Goal: Navigation & Orientation: Find specific page/section

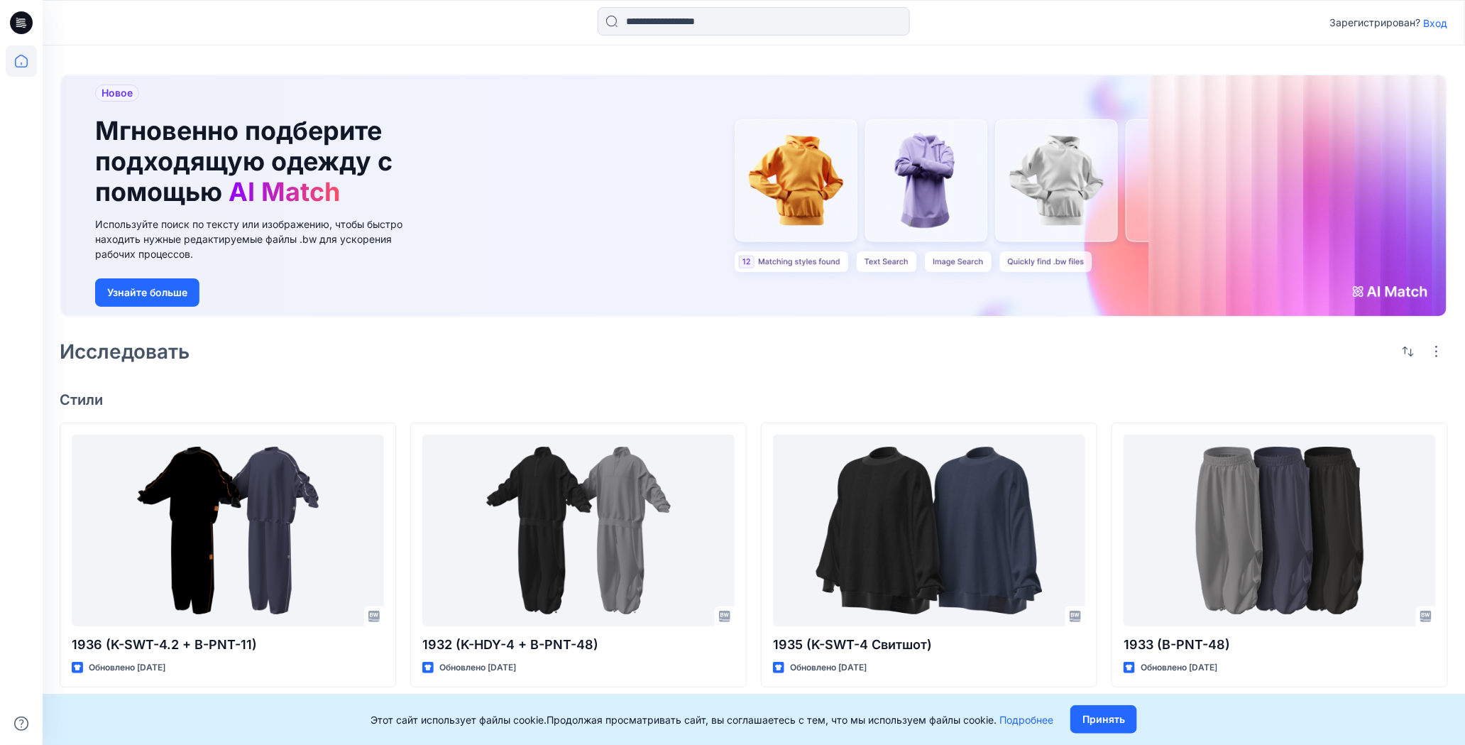
click at [1434, 23] on ya-tr-span "Вход" at bounding box center [1436, 23] width 24 height 12
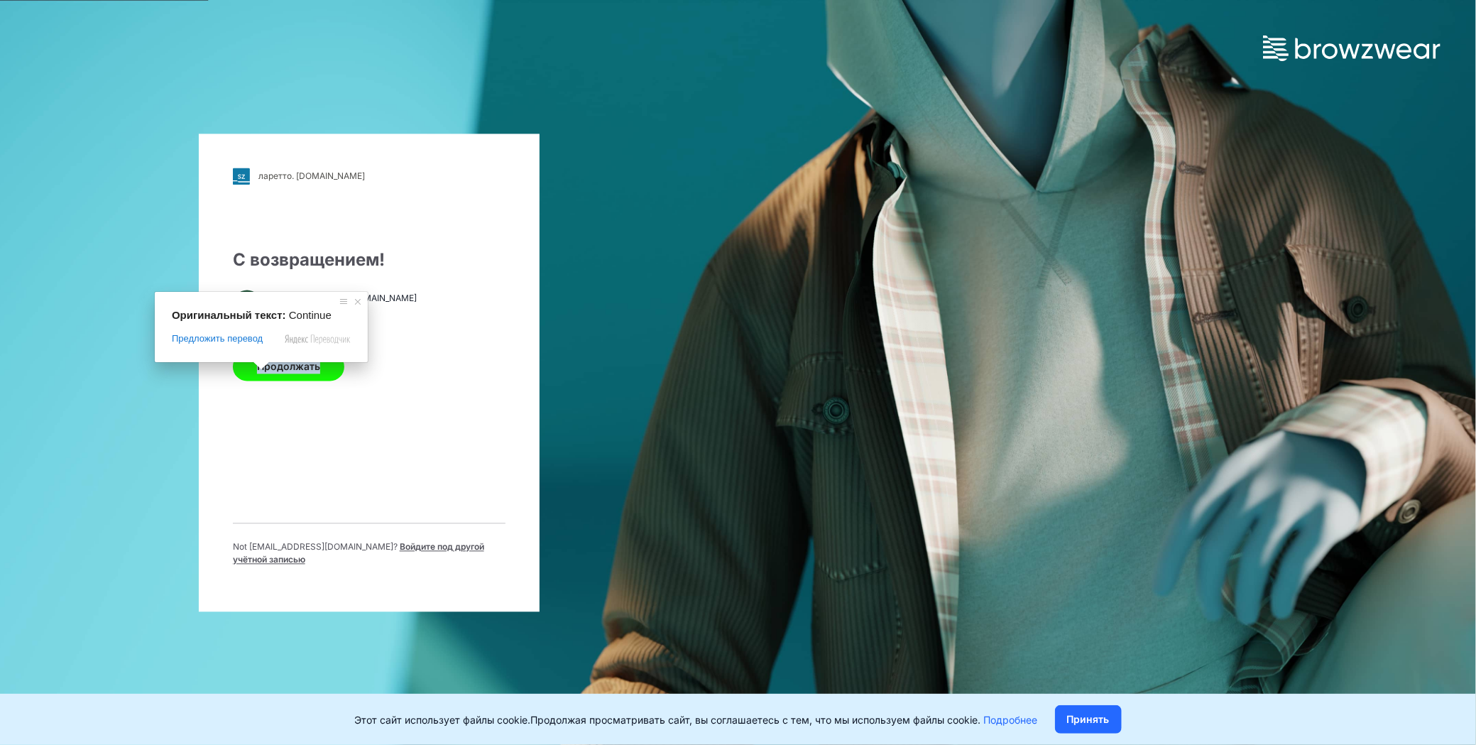
click at [324, 368] on button "Продолжать" at bounding box center [288, 366] width 111 height 28
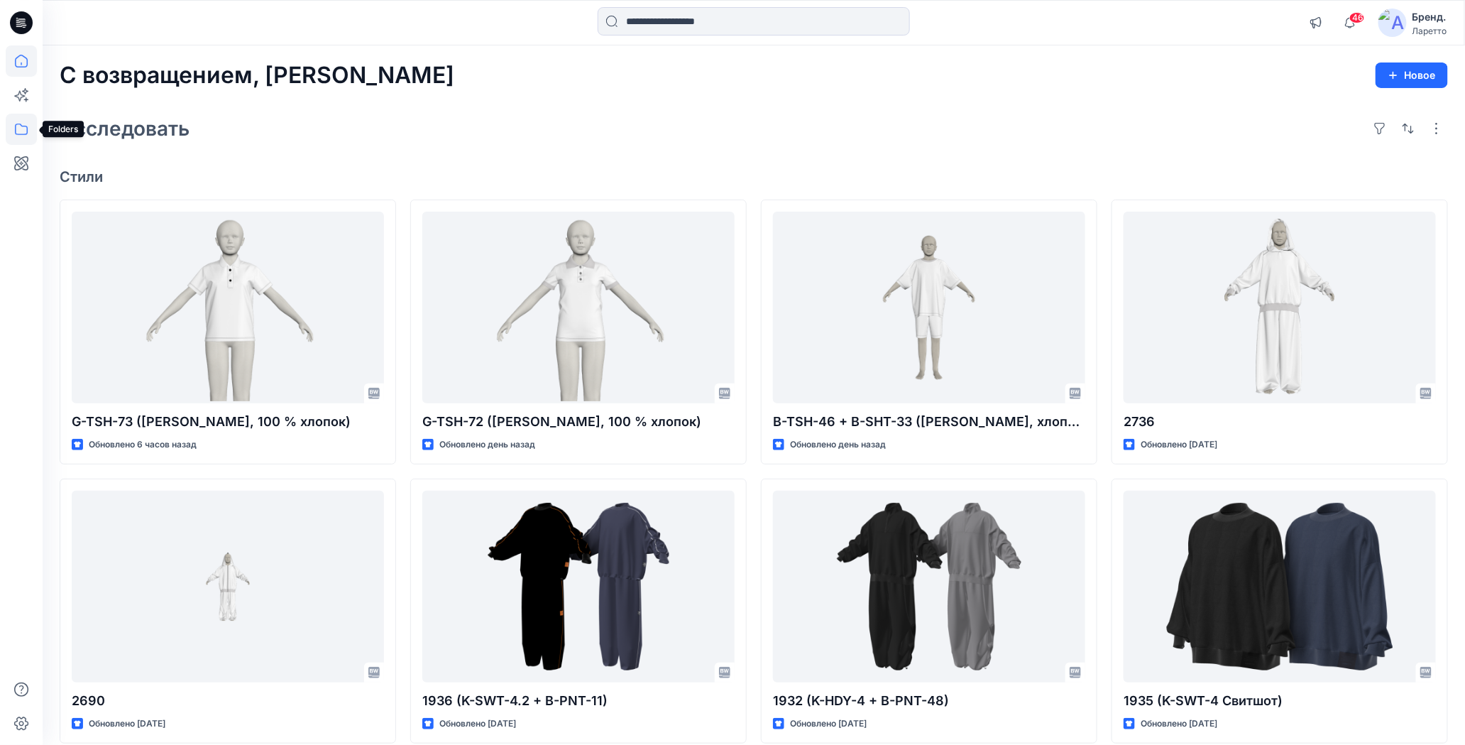
click at [23, 134] on icon at bounding box center [21, 129] width 13 height 11
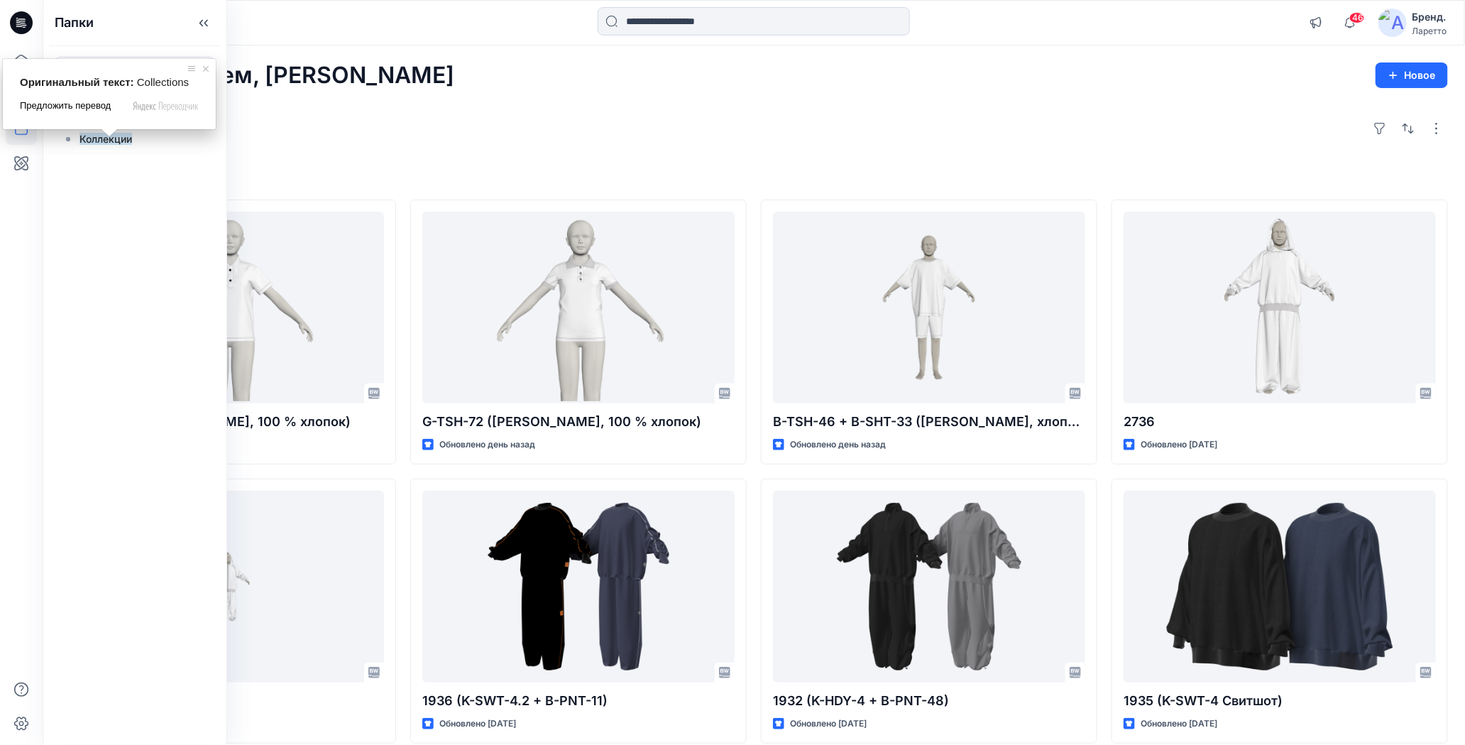
click at [96, 111] on span "Предложить перевод" at bounding box center [65, 105] width 91 height 13
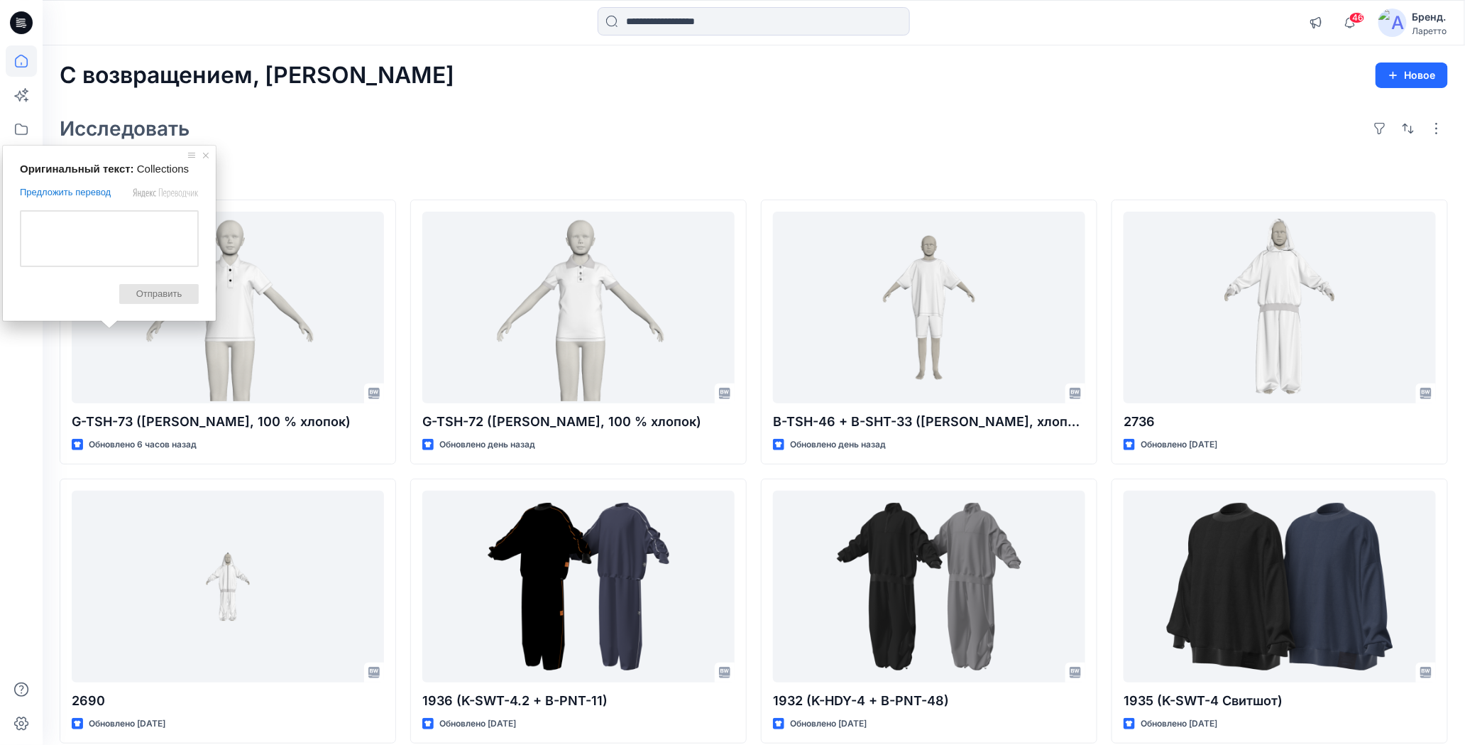
click at [351, 182] on h4 "Стили" at bounding box center [754, 176] width 1389 height 17
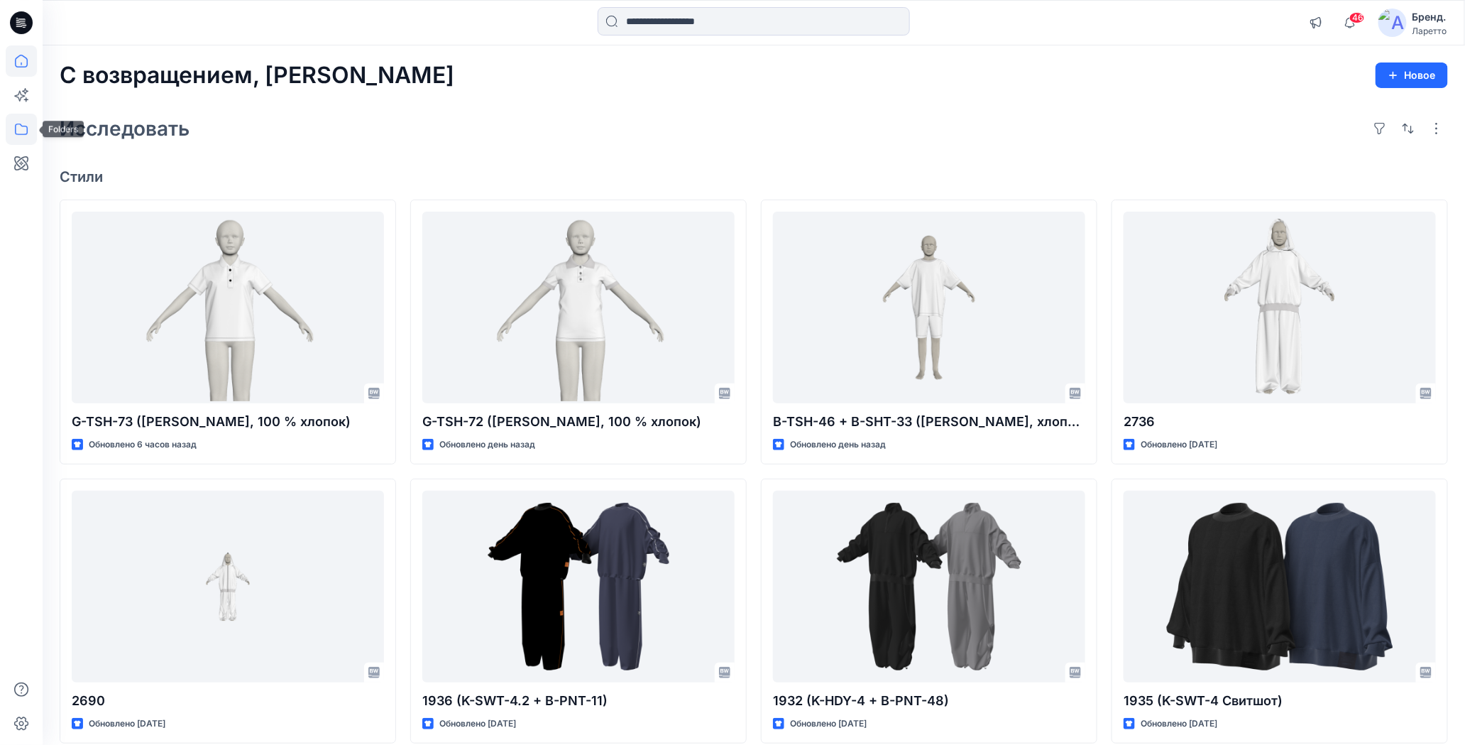
click at [18, 132] on icon at bounding box center [21, 129] width 31 height 31
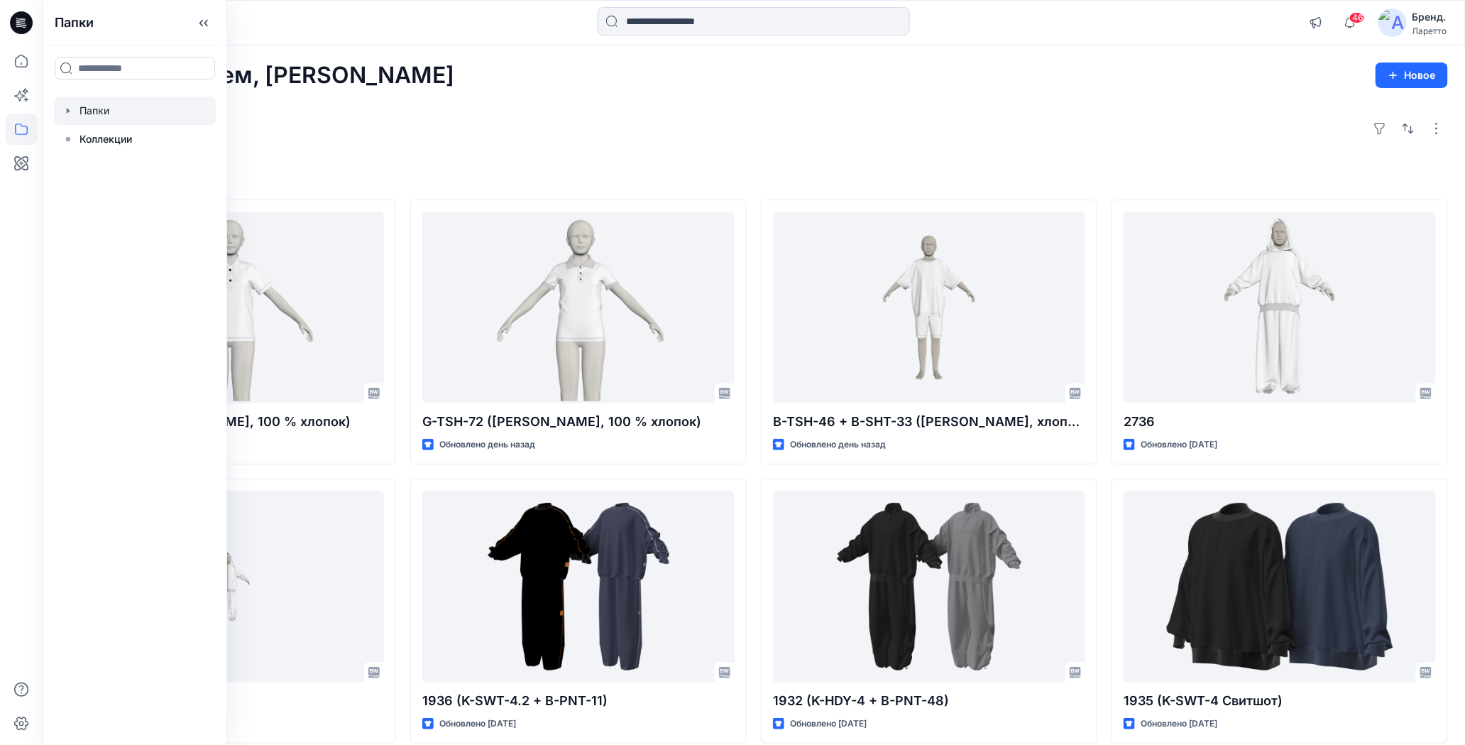
click at [107, 116] on div at bounding box center [135, 111] width 162 height 28
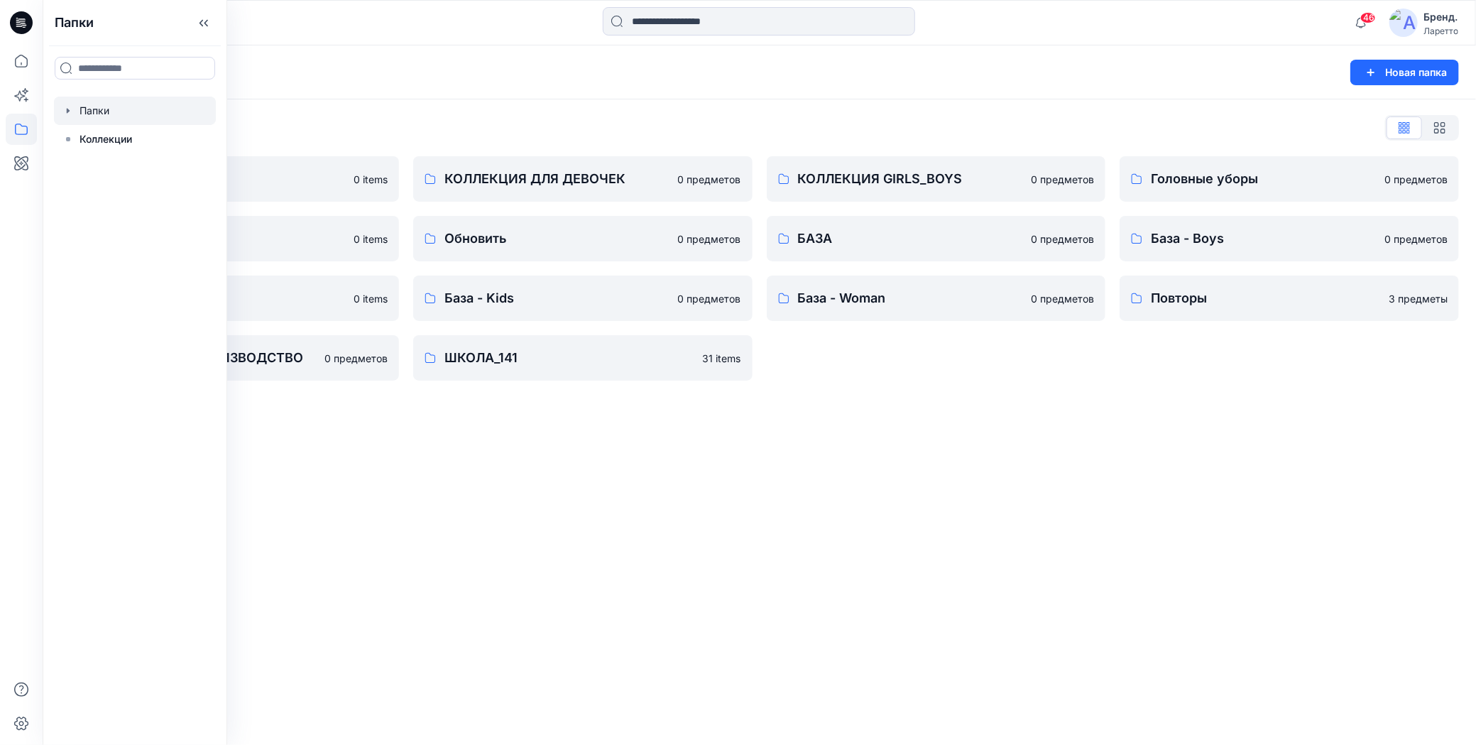
click at [526, 549] on div "Папки Новая папка Список папок КОЛЛЕКЦИЯ BOY'S 0 items Разное 0 items База - Gi…" at bounding box center [759, 394] width 1433 height 699
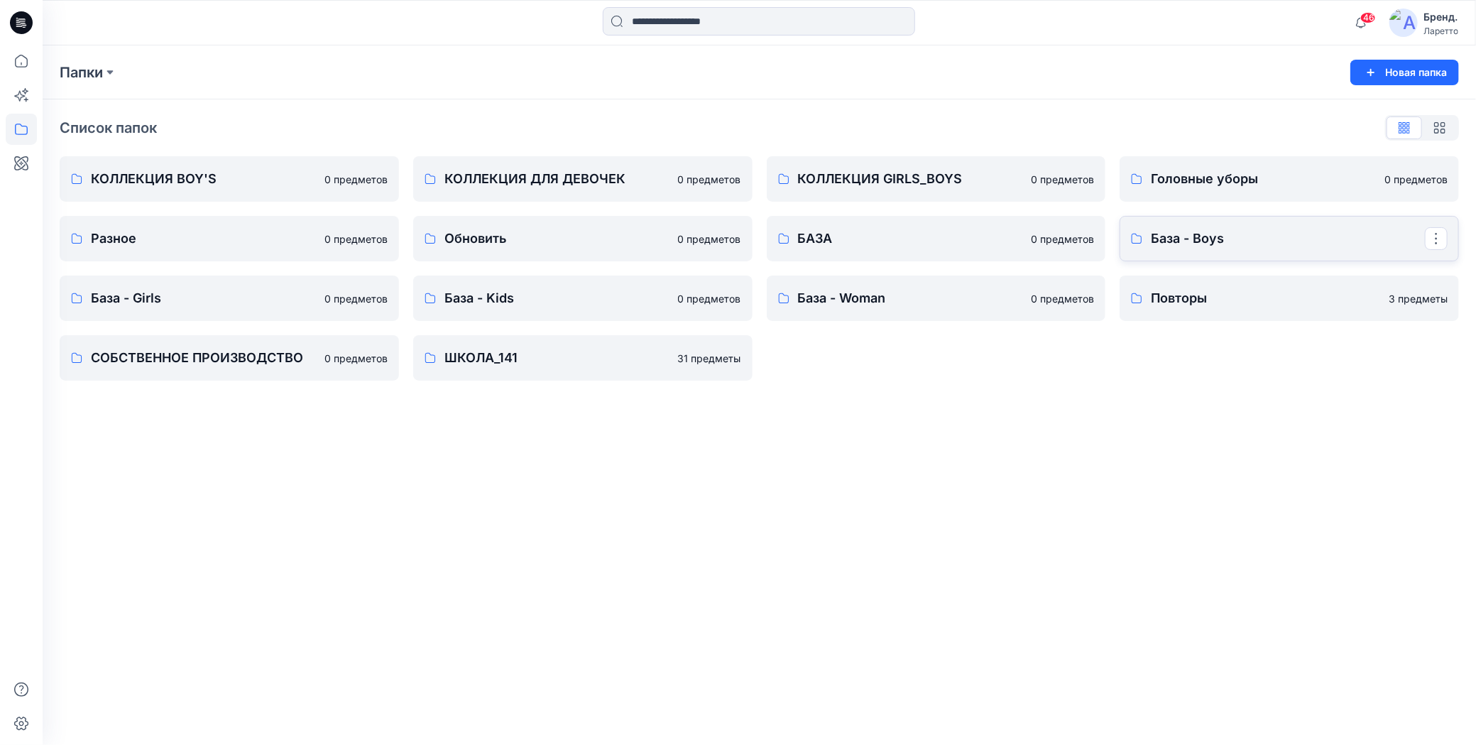
click at [1176, 244] on ya-tr-span "База - Boys" at bounding box center [1187, 238] width 73 height 15
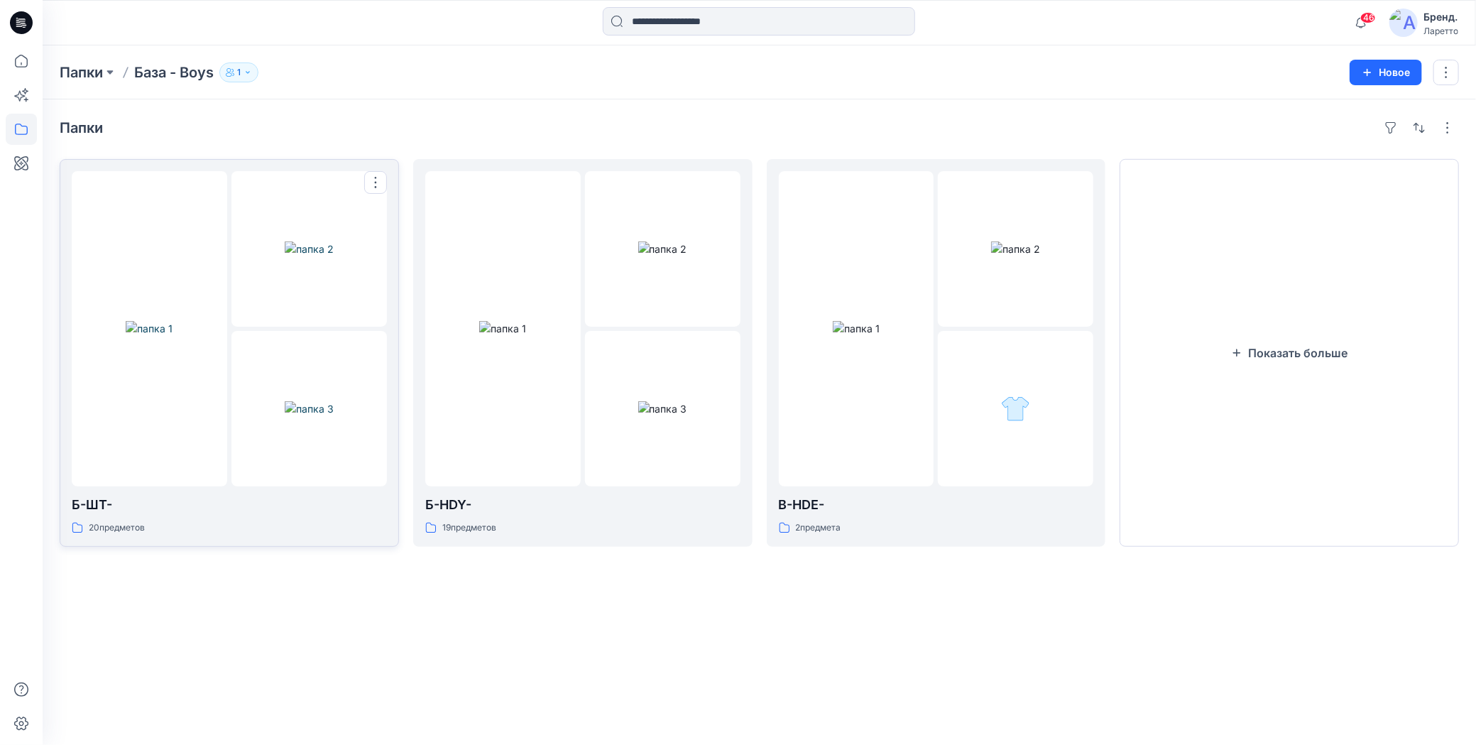
click at [161, 336] on img at bounding box center [149, 328] width 47 height 15
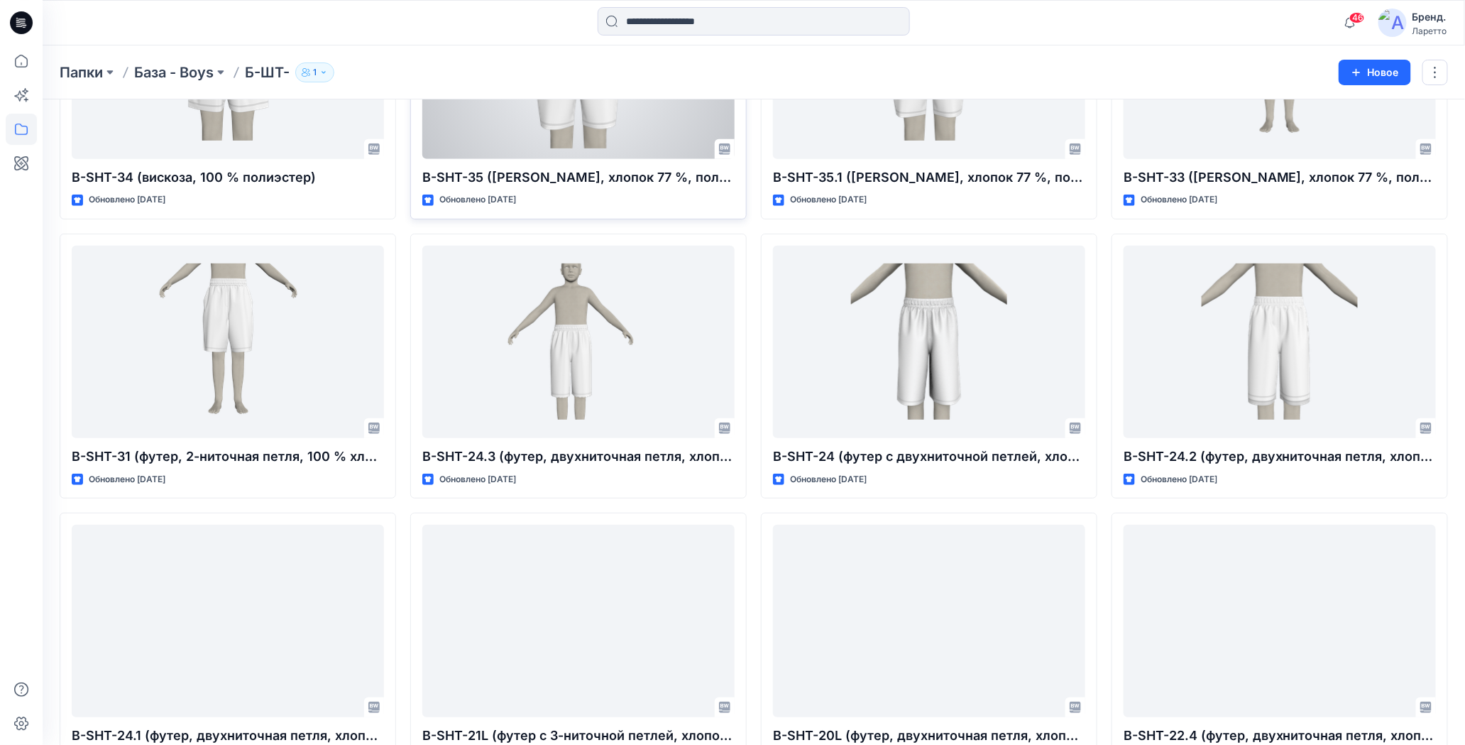
scroll to position [213, 0]
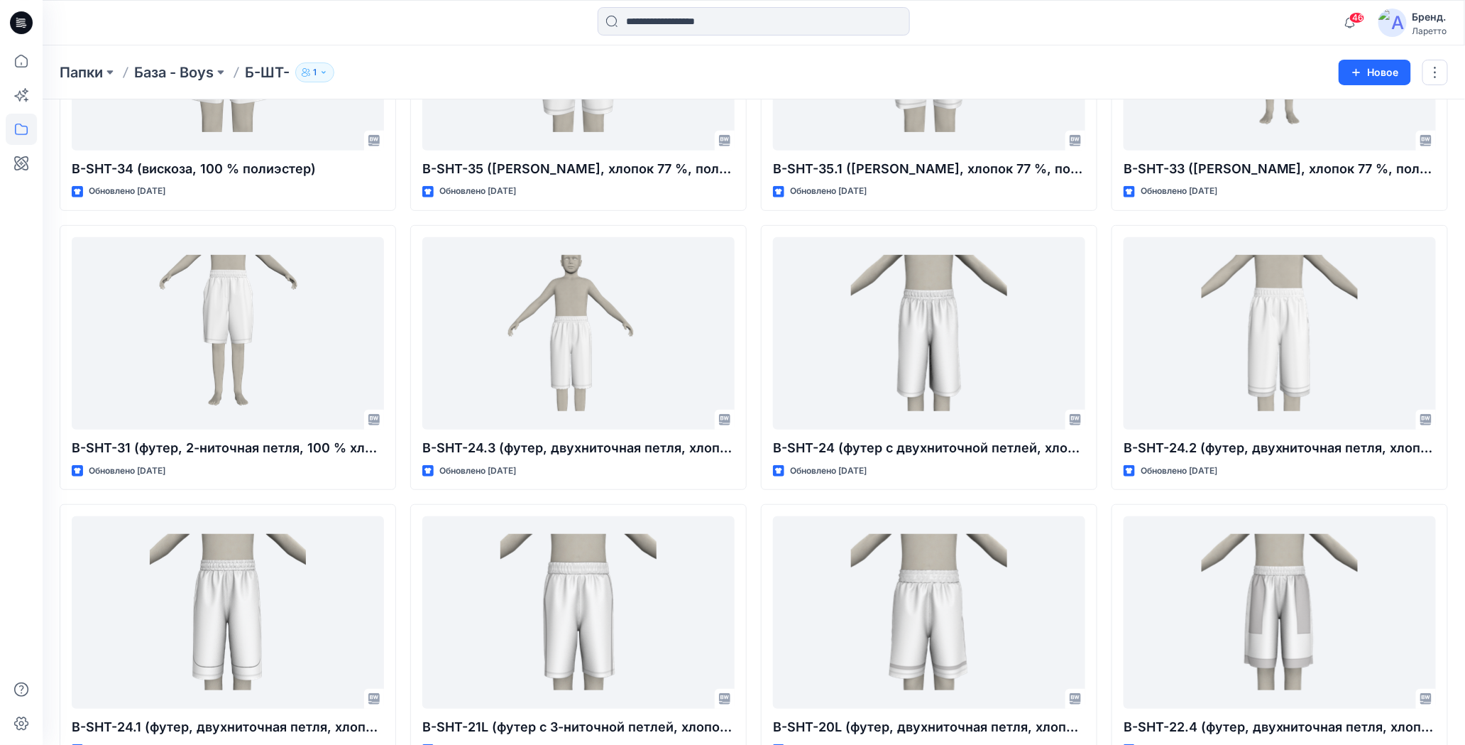
click at [18, 20] on icon at bounding box center [17, 20] width 3 height 1
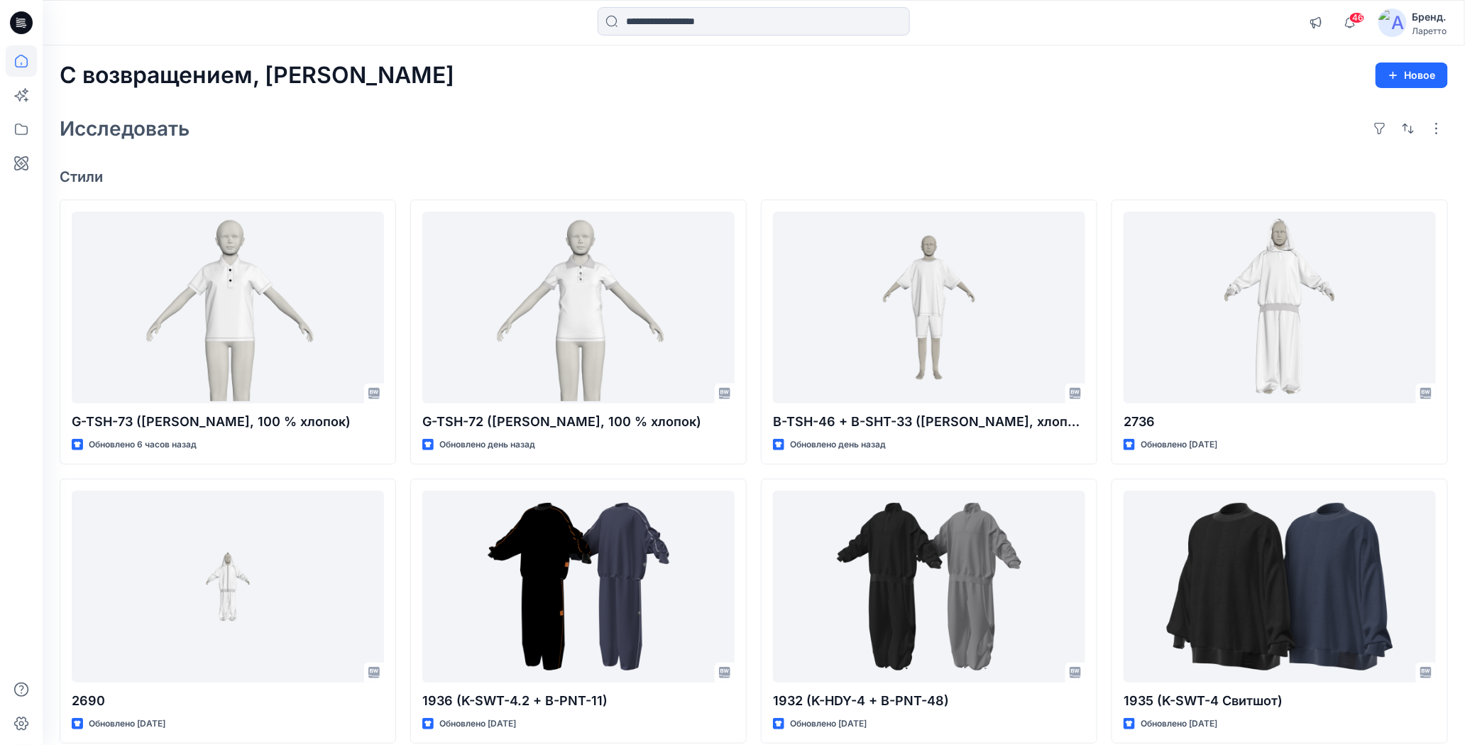
click at [473, 93] on div "С возвращением, Брэнд Новое Исследовать Стили G-TSH-73 (Пенье WFACE Пике, 100 %…" at bounding box center [754, 567] width 1423 height 1045
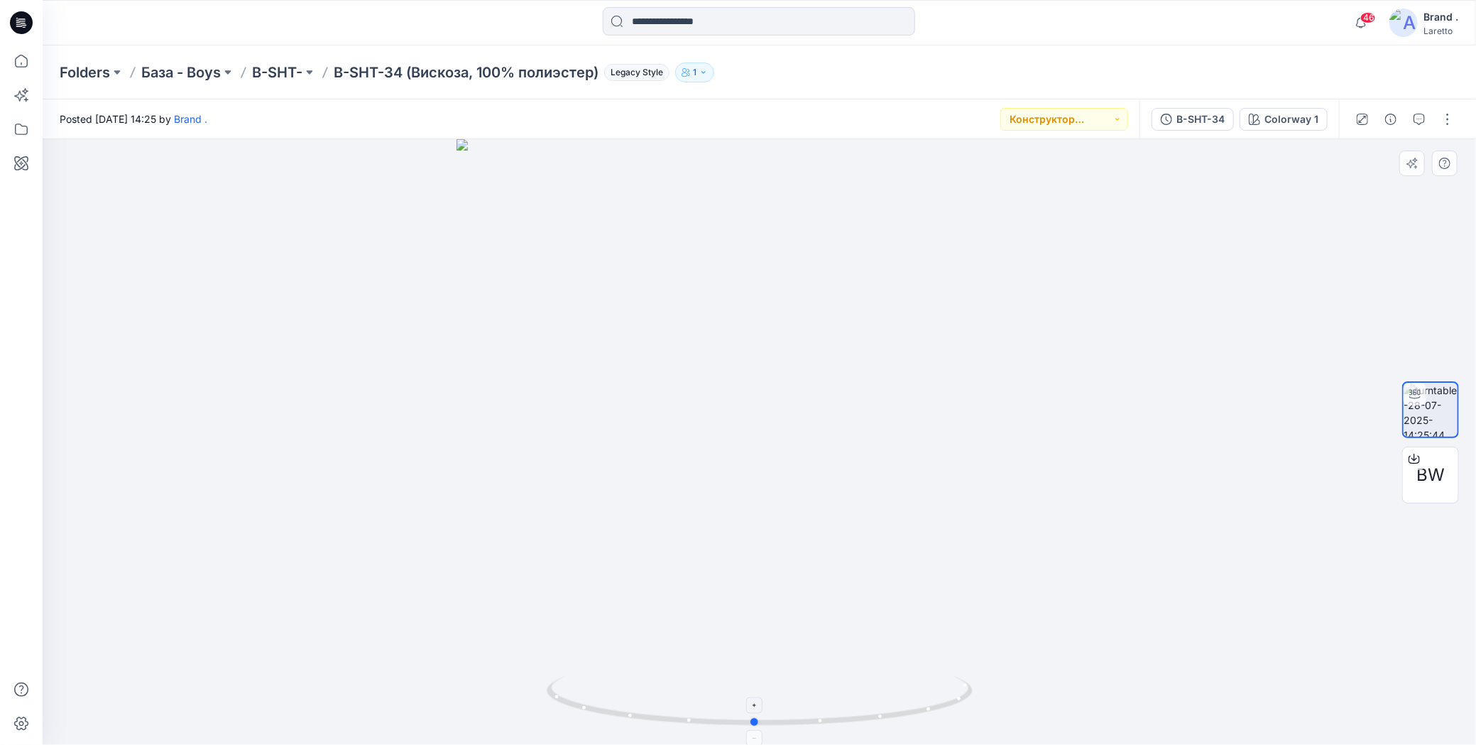
click at [755, 726] on icon at bounding box center [762, 702] width 430 height 53
drag, startPoint x: 758, startPoint y: 723, endPoint x: 1264, endPoint y: 677, distance: 508.4
click at [1264, 677] on div at bounding box center [759, 442] width 1433 height 606
drag, startPoint x: 762, startPoint y: 724, endPoint x: 980, endPoint y: 688, distance: 220.9
click at [980, 688] on div at bounding box center [759, 442] width 1433 height 606
